Goal: Information Seeking & Learning: Compare options

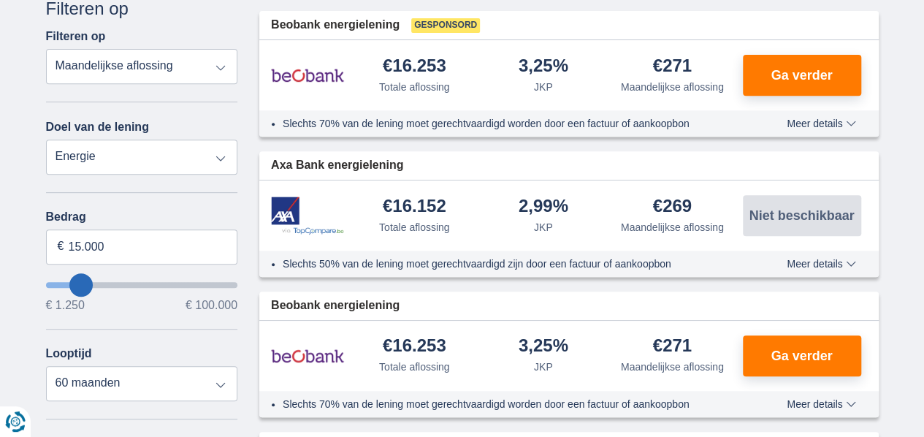
scroll to position [272, 0]
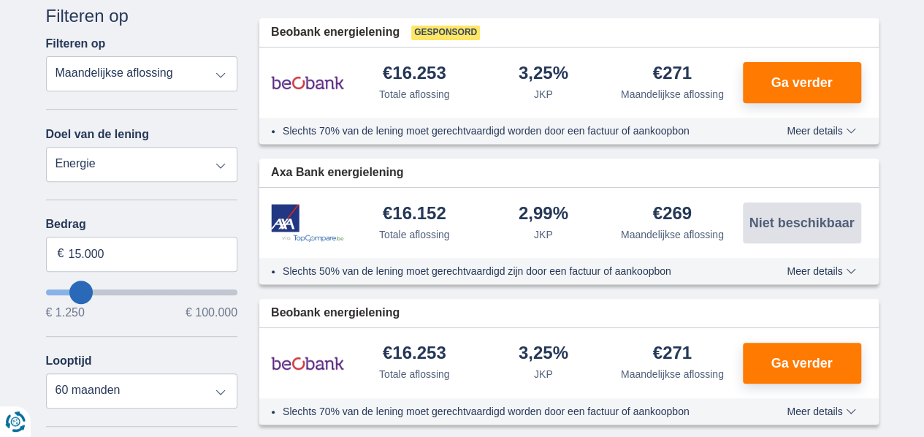
click at [110, 191] on div "Annuleren Filters Filteren op Filteren op Totale aflossing JKP Maandelijkse afl…" at bounding box center [142, 340] width 192 height 673
click at [125, 169] on select "Persoonlijke lening Auto Moto / fiets Mobilhome / caravan Renovatie Energie Sch…" at bounding box center [142, 164] width 192 height 35
click at [46, 147] on select "Persoonlijke lening Auto Moto / fiets Mobilhome / caravan Renovatie Energie Sch…" at bounding box center [142, 164] width 192 height 35
click at [122, 258] on input "15.000" at bounding box center [142, 254] width 192 height 35
type input "1"
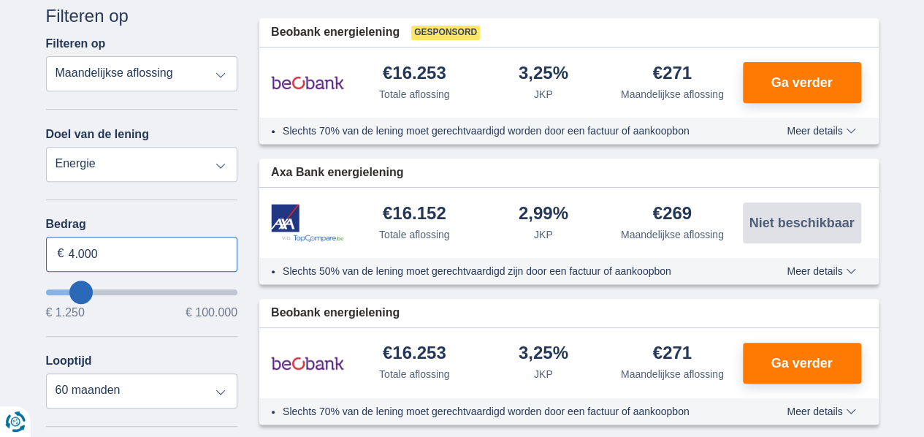
type input "4.000"
type input "4250"
click at [177, 354] on div "Looptijd 12 maanden 18 maanden 24 maanden 30 maanden 36 maanden 42 maanden 48 m…" at bounding box center [142, 381] width 192 height 54
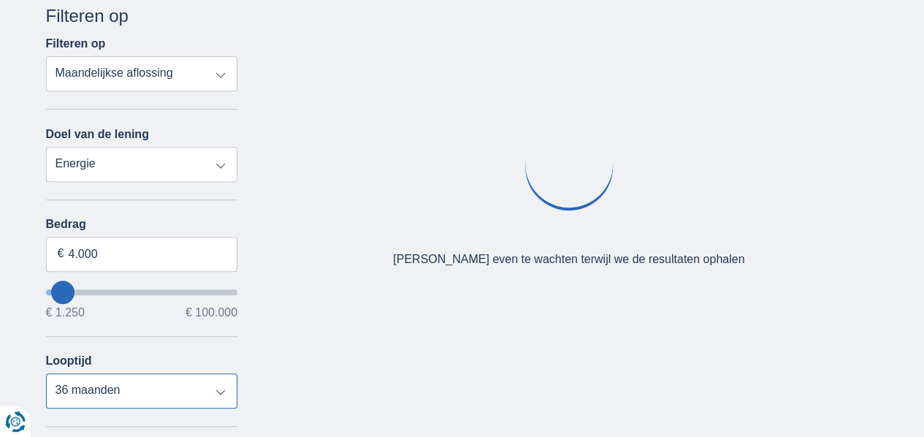
click at [146, 391] on select "12 maanden 18 maanden 24 maanden 30 maanden 36 maanden" at bounding box center [142, 390] width 192 height 35
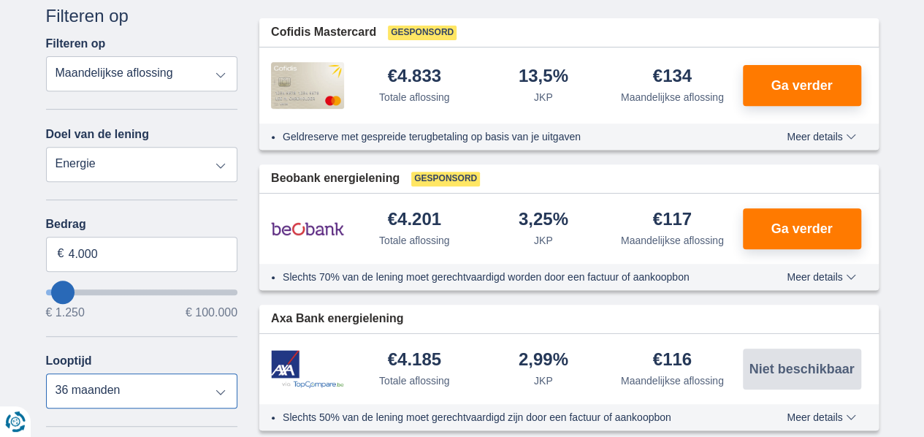
select select "24"
click at [46, 373] on select "12 maanden 18 maanden 24 maanden 30 maanden 36 maanden" at bounding box center [142, 390] width 192 height 35
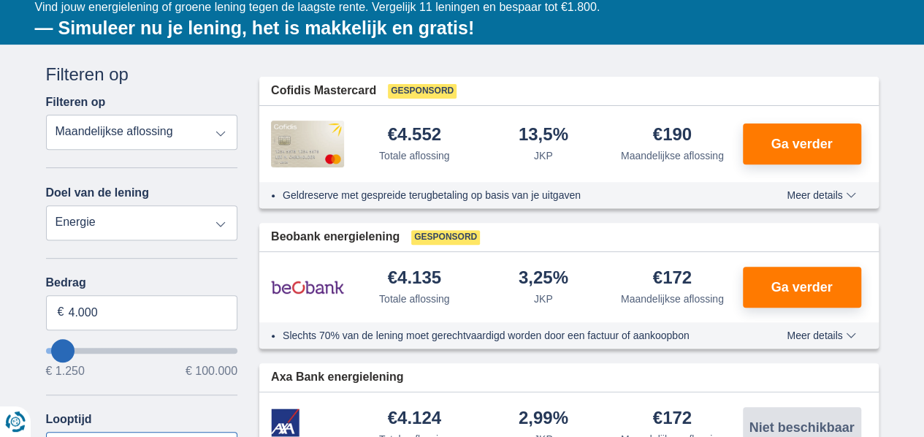
scroll to position [205, 0]
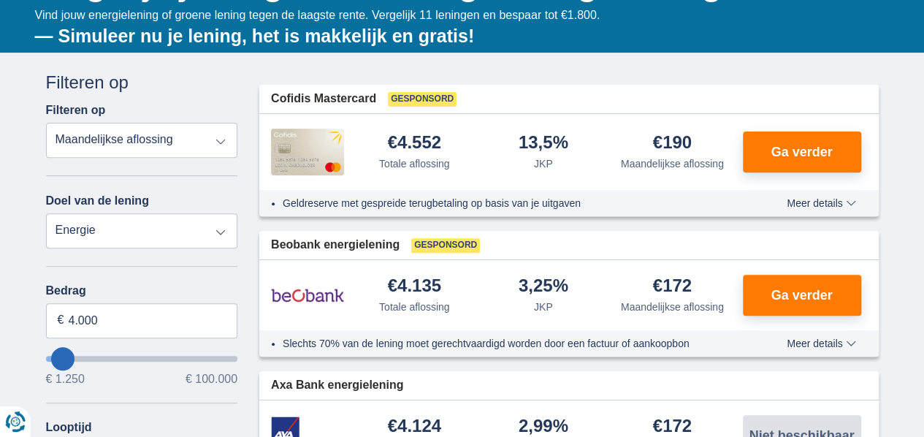
click at [165, 144] on select "Totale aflossing JKP Maandelijkse aflossing" at bounding box center [142, 140] width 192 height 35
select select "apr+"
click at [46, 123] on select "Totale aflossing JKP Maandelijkse aflossing" at bounding box center [142, 140] width 192 height 35
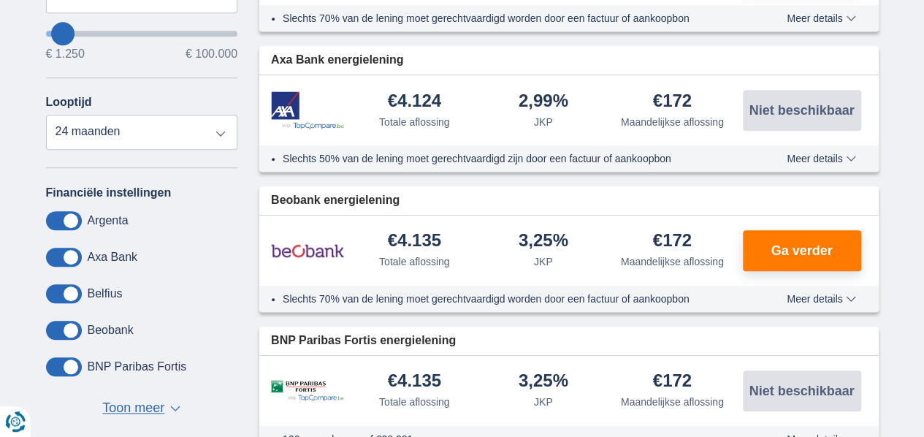
scroll to position [523, 0]
